Goal: Transaction & Acquisition: Download file/media

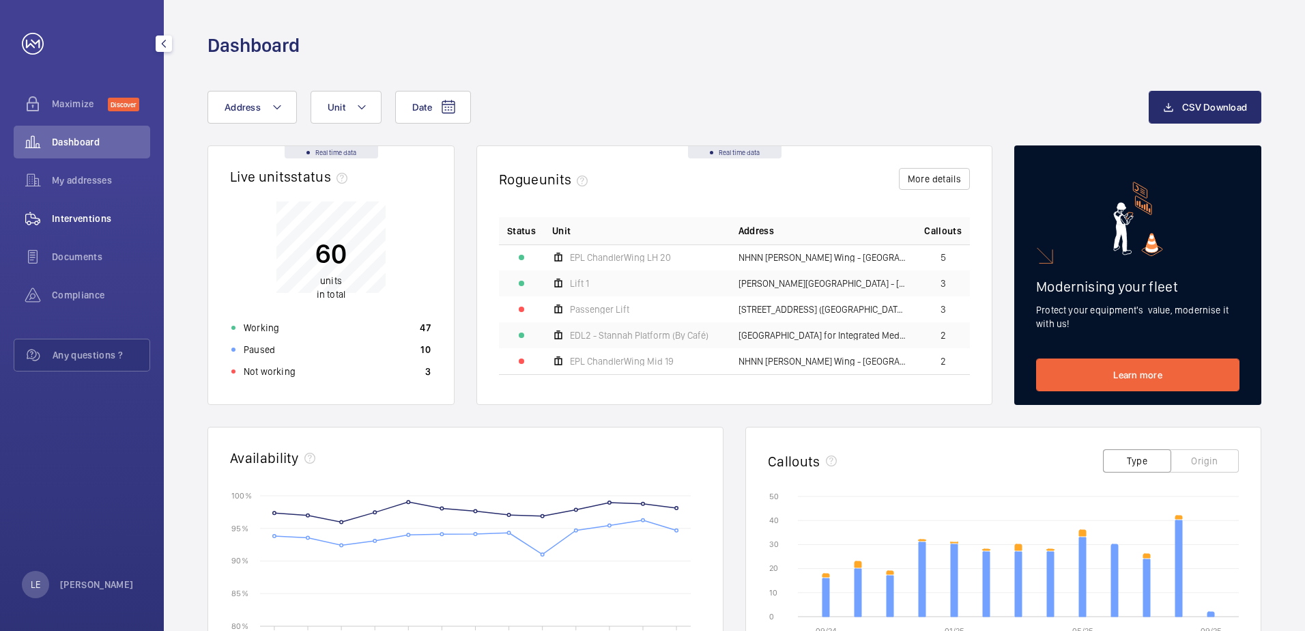
click at [80, 226] on div "Interventions" at bounding box center [82, 218] width 136 height 33
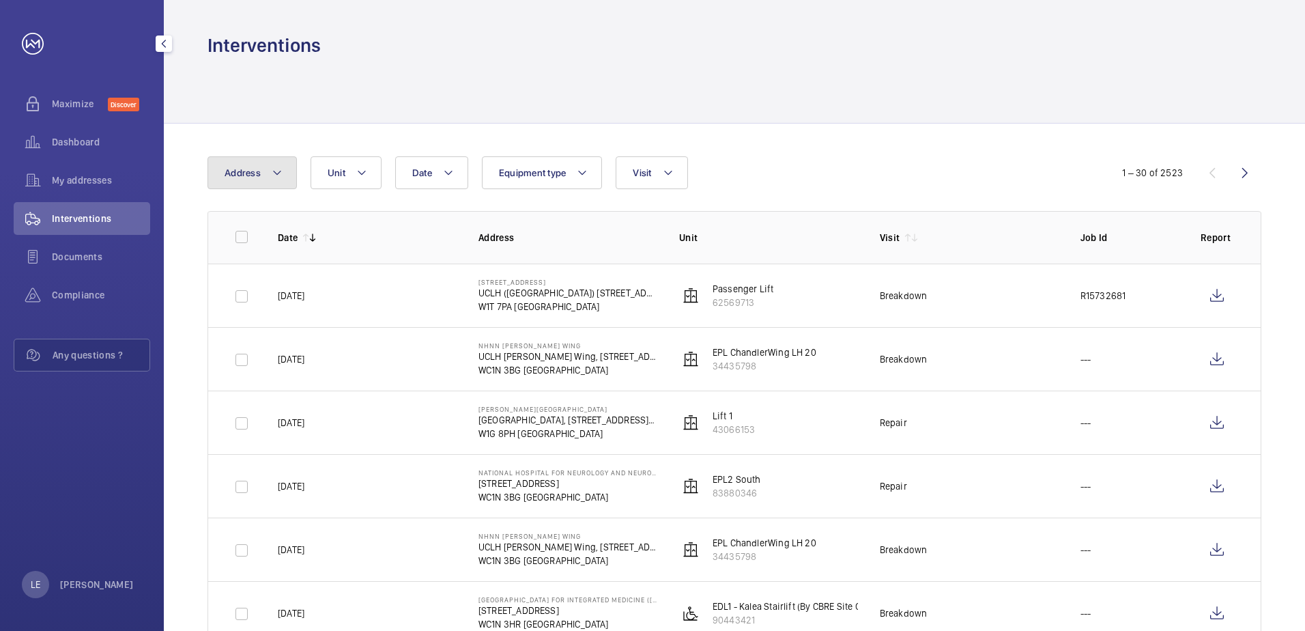
click at [247, 180] on button "Address" at bounding box center [251, 172] width 89 height 33
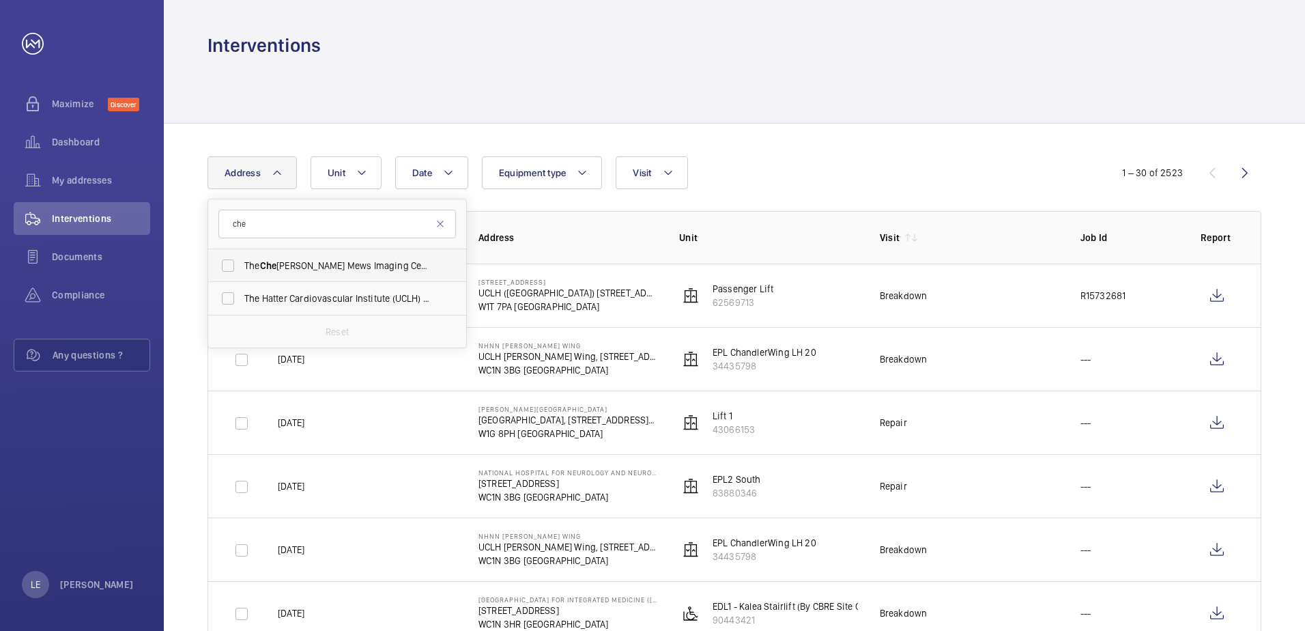
type input "che"
click at [374, 270] on span "The [PERSON_NAME] Mews Imaging Centre - [STREET_ADDRESS][PERSON_NAME]" at bounding box center [338, 266] width 188 height 14
click at [242, 270] on input "The [PERSON_NAME] Mews Imaging Centre - [STREET_ADDRESS][PERSON_NAME]" at bounding box center [227, 265] width 27 height 27
checkbox input "true"
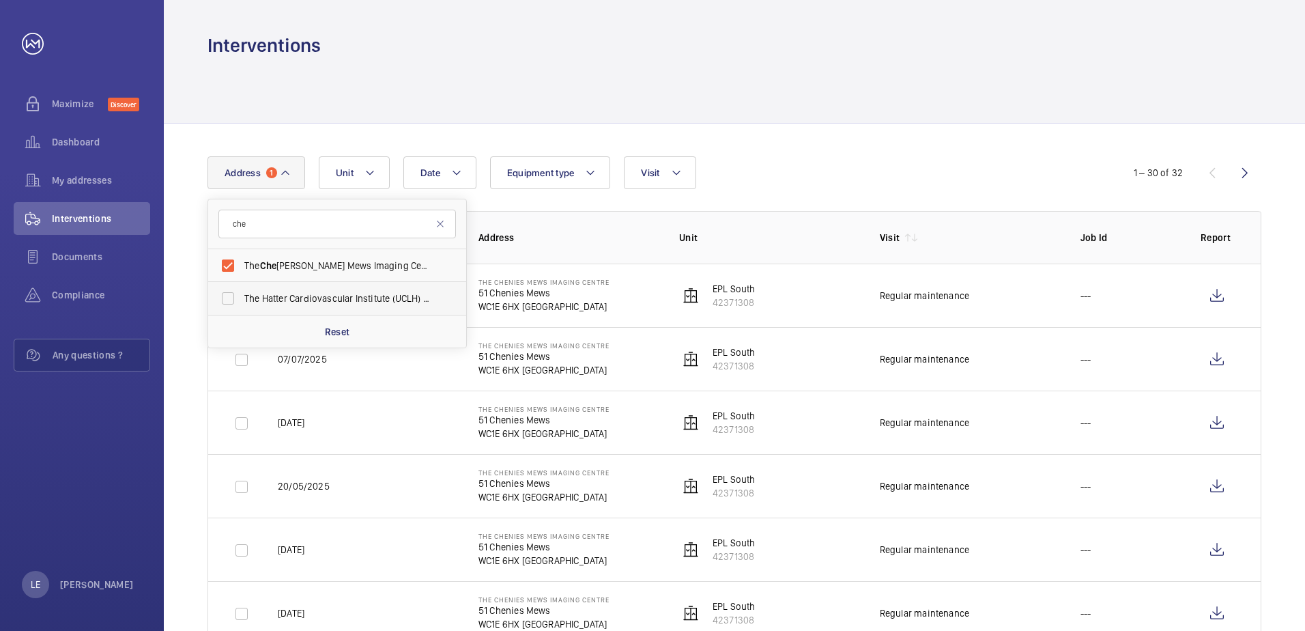
click at [366, 294] on span "The Hatter Cardiovascular Institute (UCLH) - [STREET_ADDRESS][PERSON_NAME]" at bounding box center [338, 298] width 188 height 14
click at [242, 294] on input "The Hatter Cardiovascular Institute (UCLH) - [STREET_ADDRESS][PERSON_NAME]" at bounding box center [227, 298] width 27 height 27
checkbox input "true"
click at [823, 165] on div "Date Address 2 che The [PERSON_NAME] Mews Imaging Centre - [STREET_ADDRESS][PER…" at bounding box center [652, 172] width 890 height 33
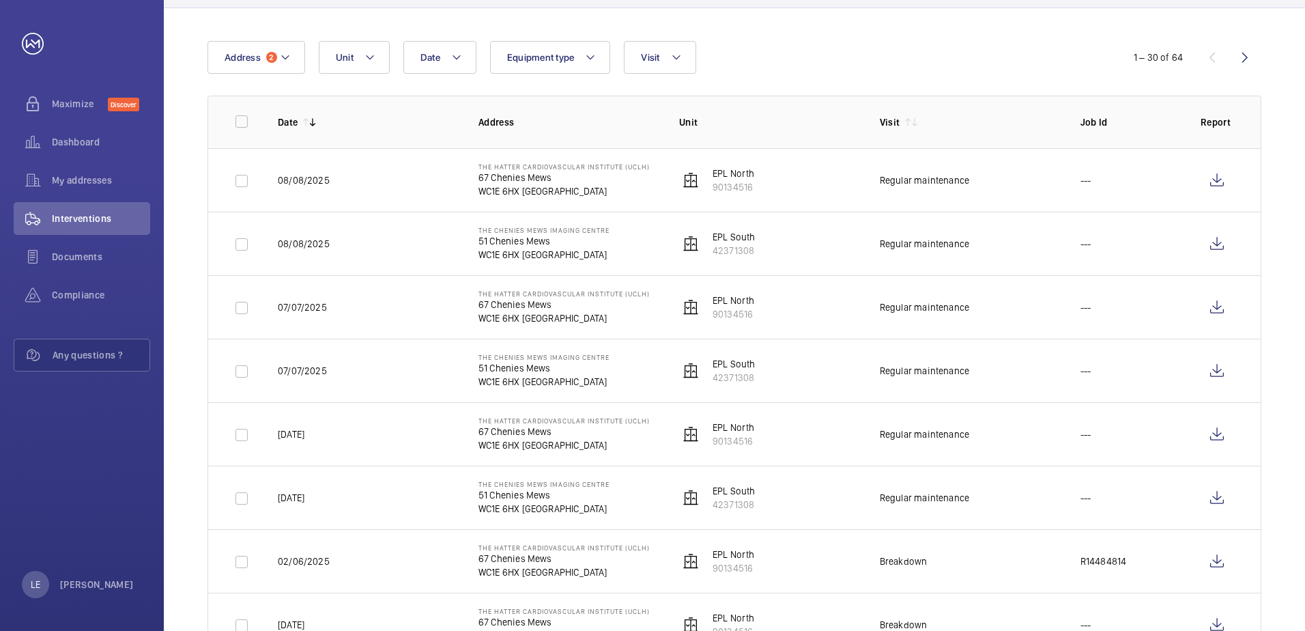
scroll to position [205, 0]
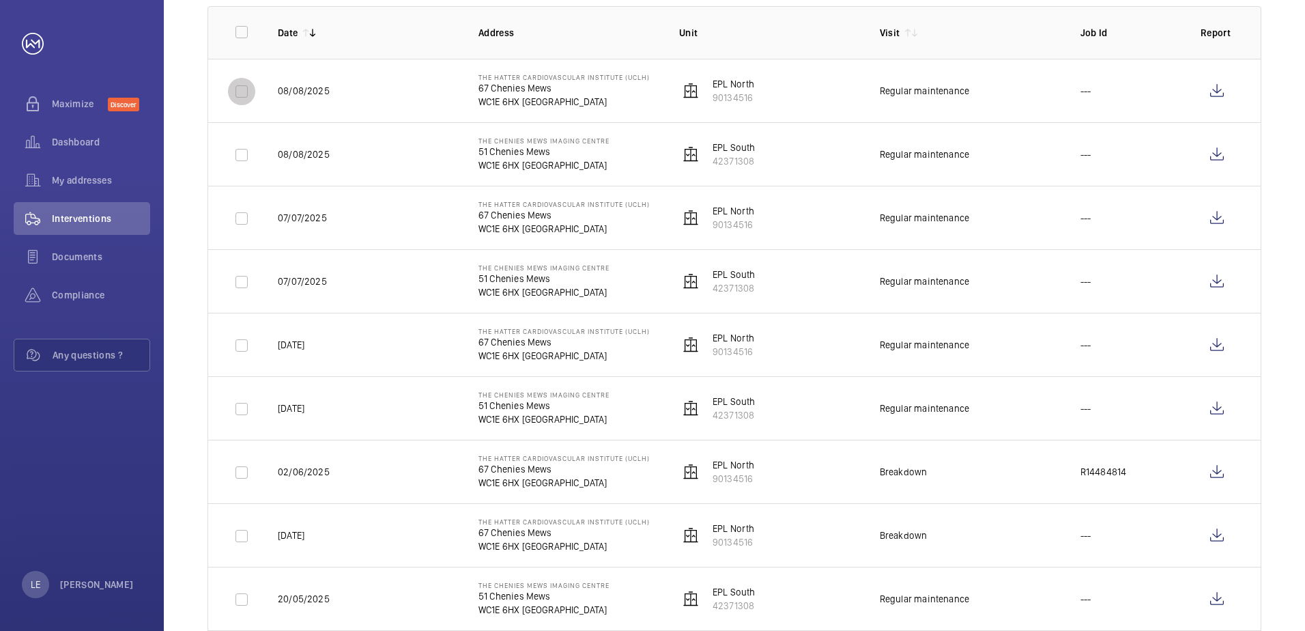
click at [241, 93] on input "checkbox" at bounding box center [241, 91] width 27 height 27
checkbox input "true"
click at [242, 157] on input "checkbox" at bounding box center [241, 154] width 27 height 27
checkbox input "true"
click at [245, 224] on input "checkbox" at bounding box center [241, 218] width 27 height 27
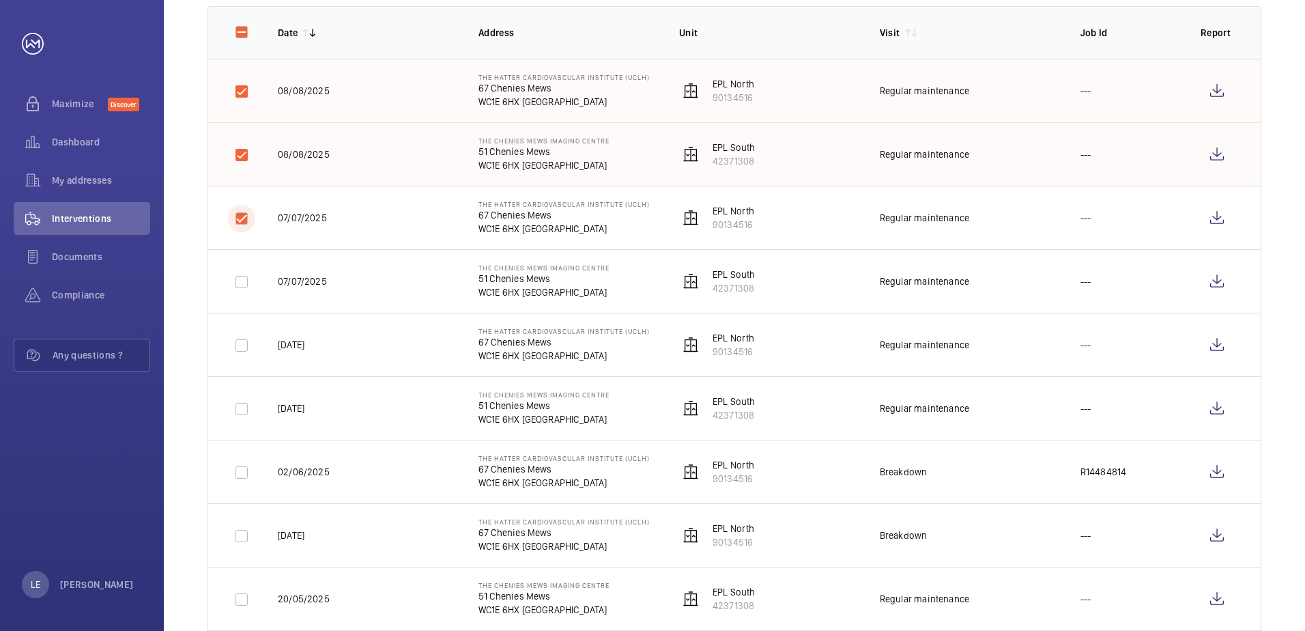
checkbox input "true"
drag, startPoint x: 240, startPoint y: 275, endPoint x: 248, endPoint y: 275, distance: 8.9
click at [240, 275] on input "checkbox" at bounding box center [241, 281] width 27 height 27
checkbox input "true"
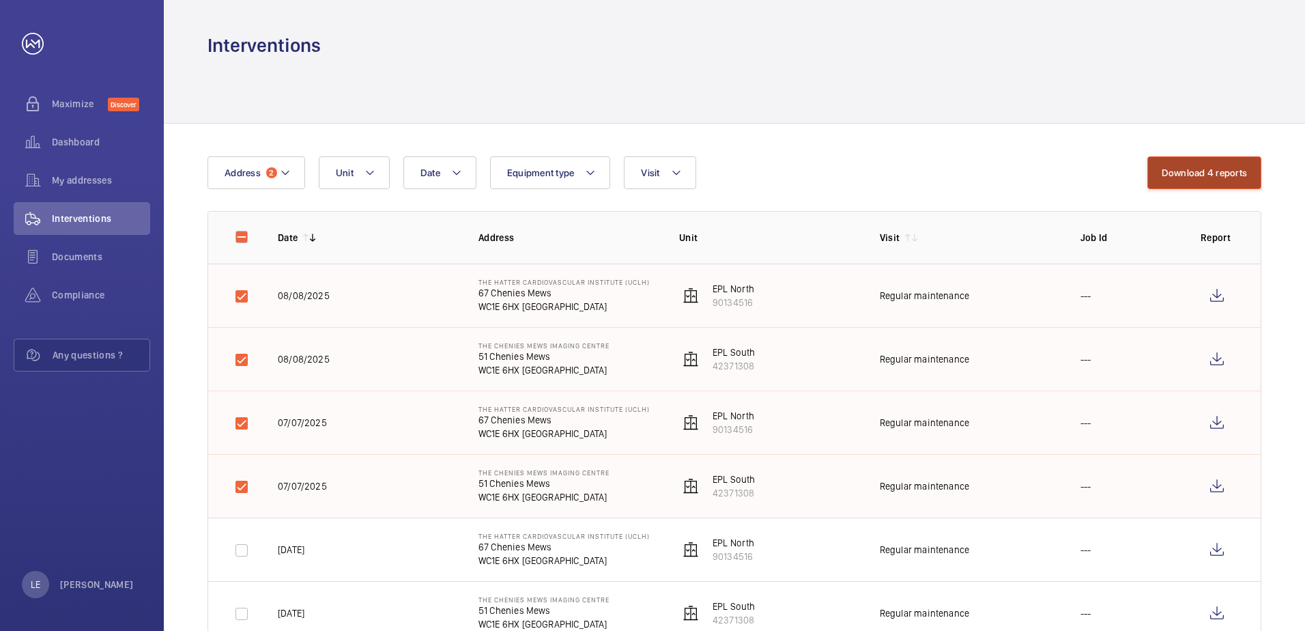
click at [1218, 168] on button "Download 4 reports" at bounding box center [1204, 172] width 115 height 33
